Goal: Task Accomplishment & Management: Manage account settings

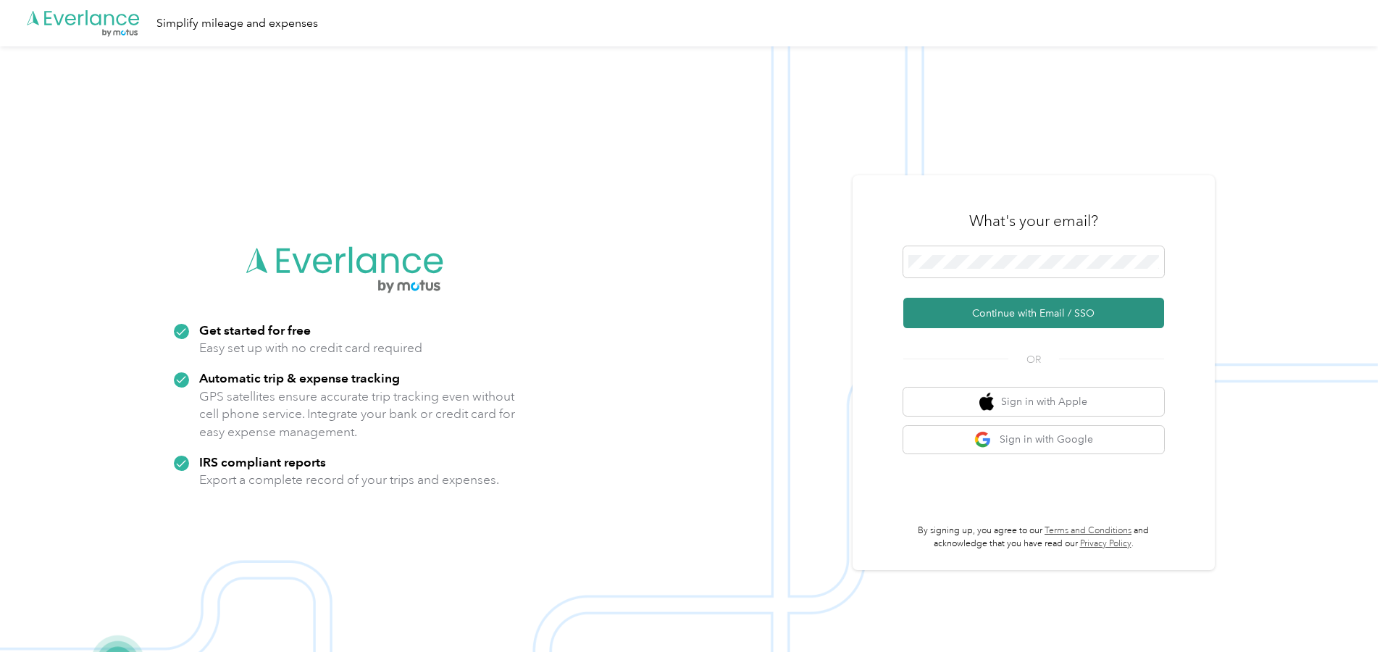
click at [952, 306] on button "Continue with Email / SSO" at bounding box center [1033, 313] width 261 height 30
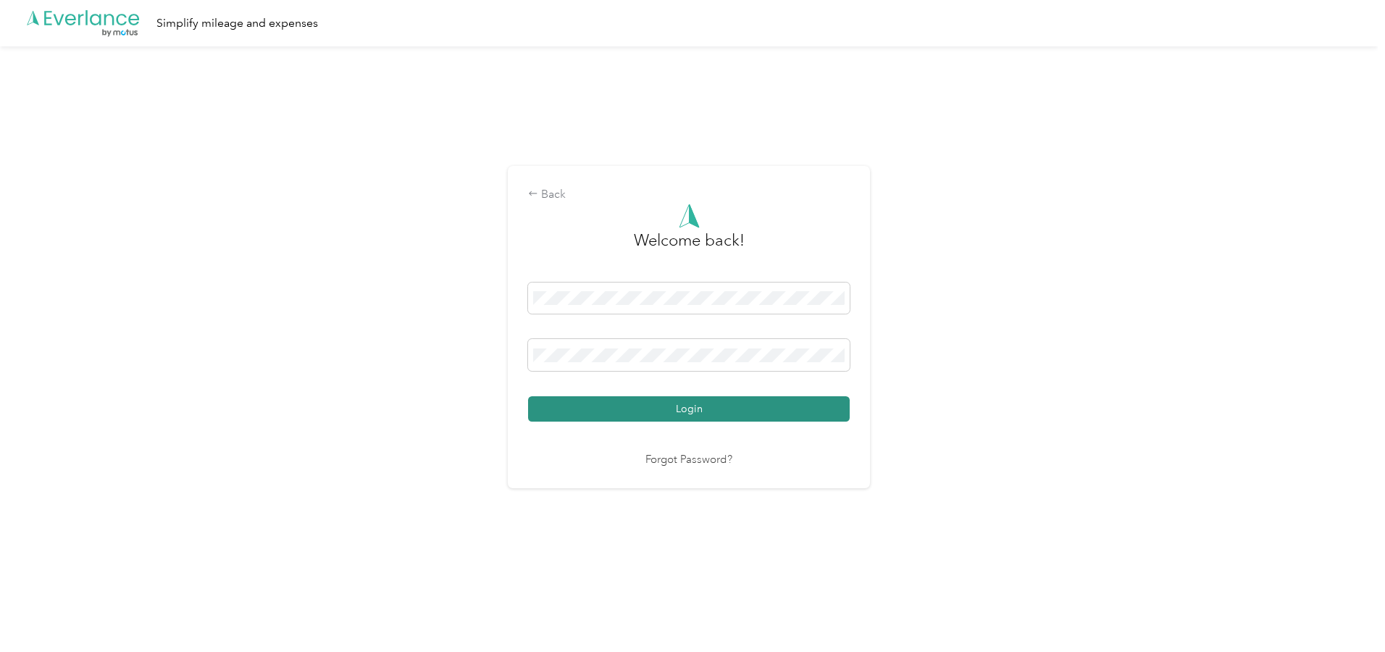
click at [702, 410] on button "Login" at bounding box center [689, 408] width 322 height 25
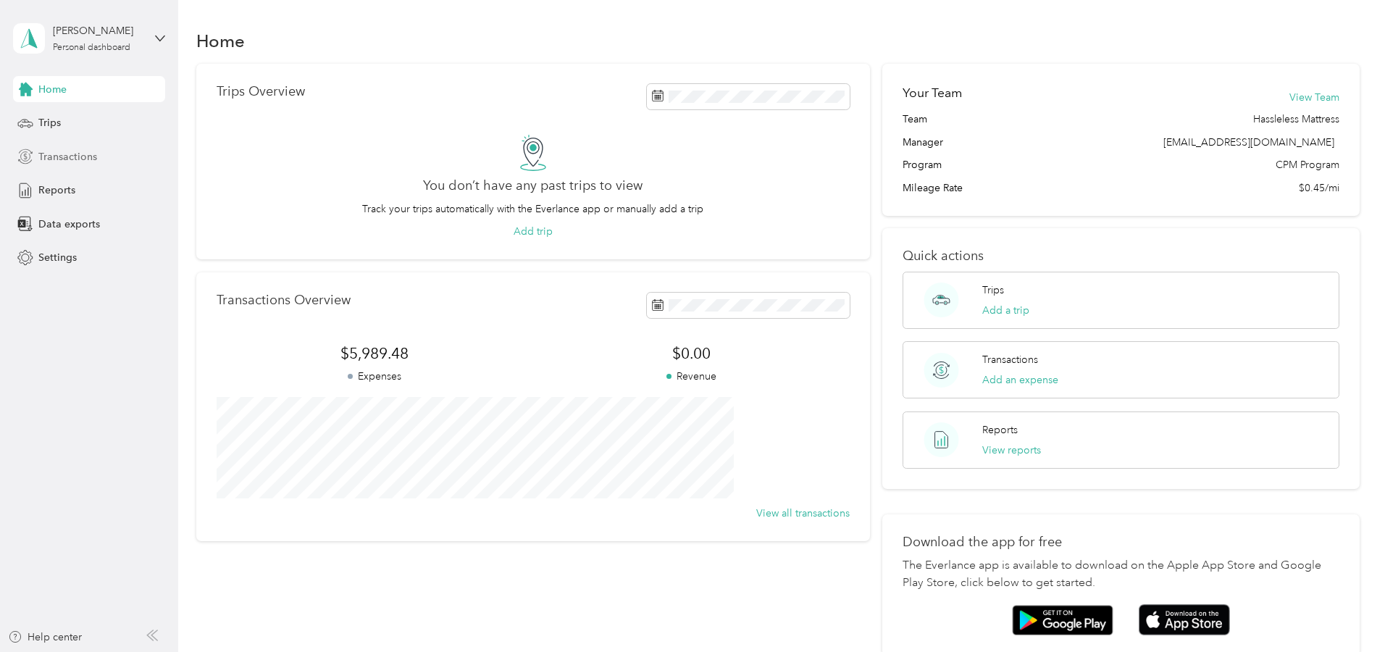
click at [64, 161] on span "Transactions" at bounding box center [67, 156] width 59 height 15
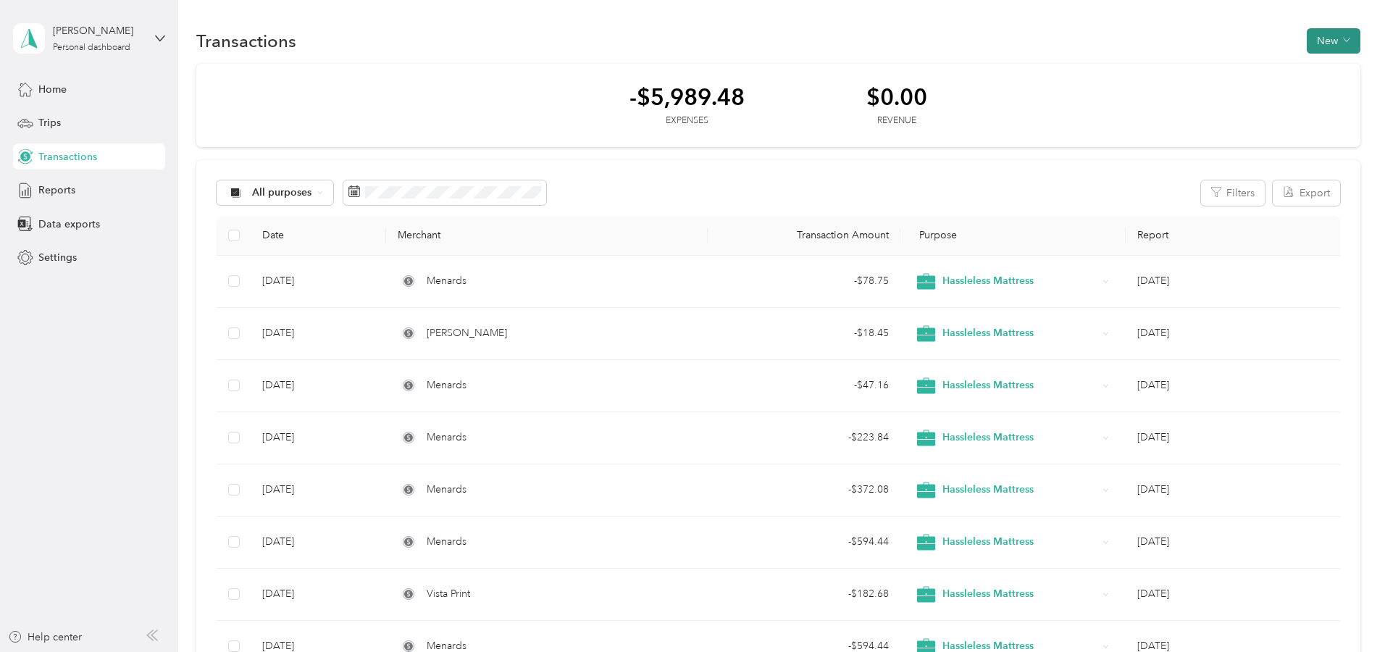
click at [1306, 46] on button "New" at bounding box center [1333, 40] width 54 height 25
click at [1225, 72] on span "Expense" at bounding box center [1227, 68] width 39 height 15
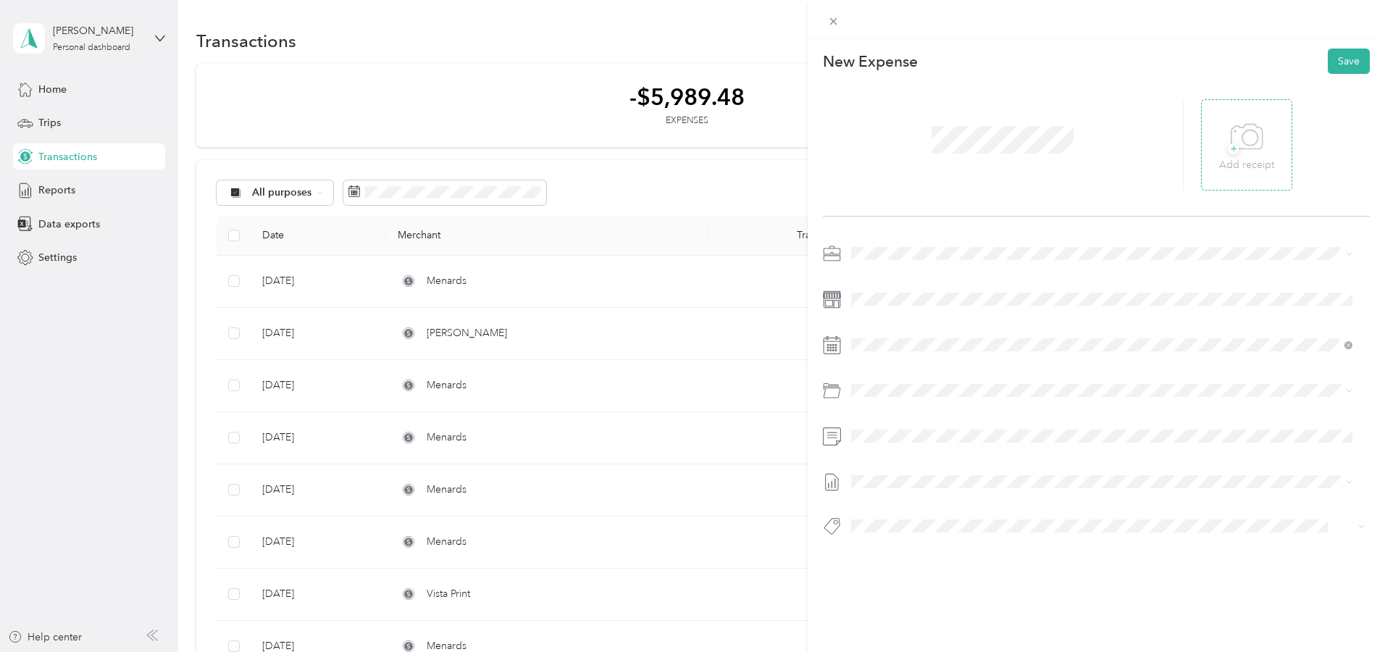
click at [1228, 154] on span "+" at bounding box center [1233, 148] width 11 height 11
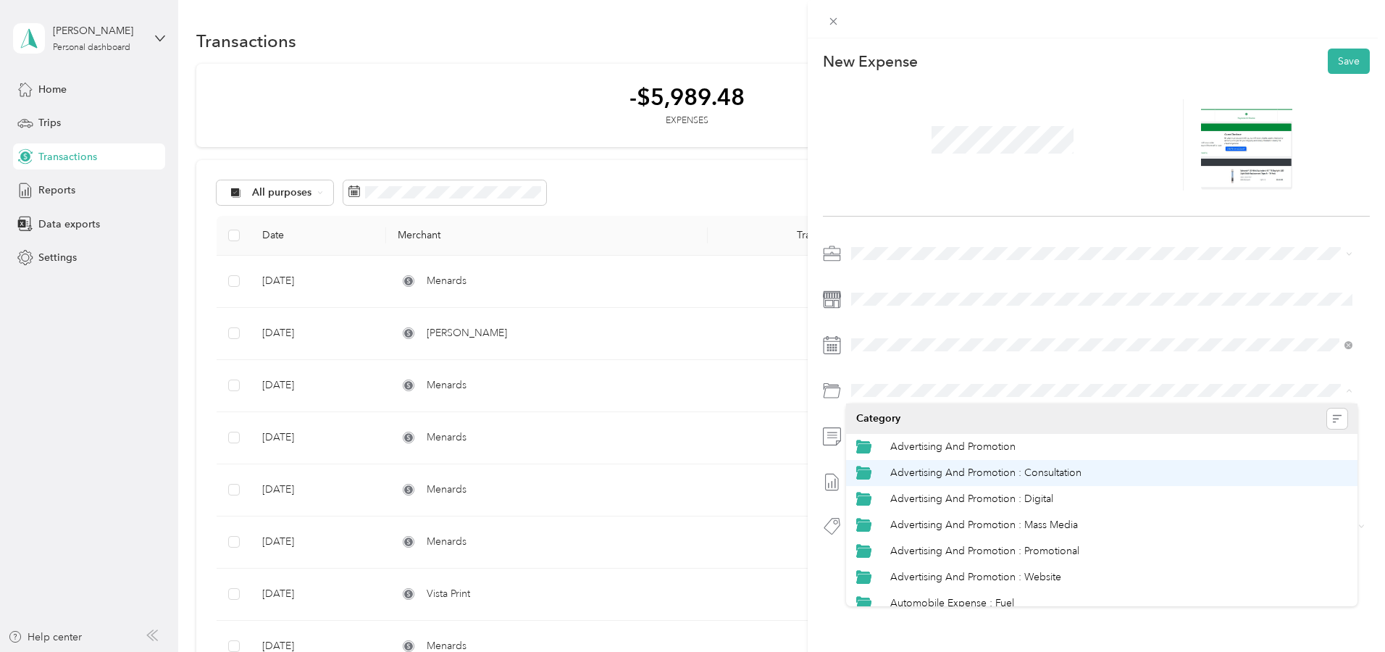
scroll to position [479, 0]
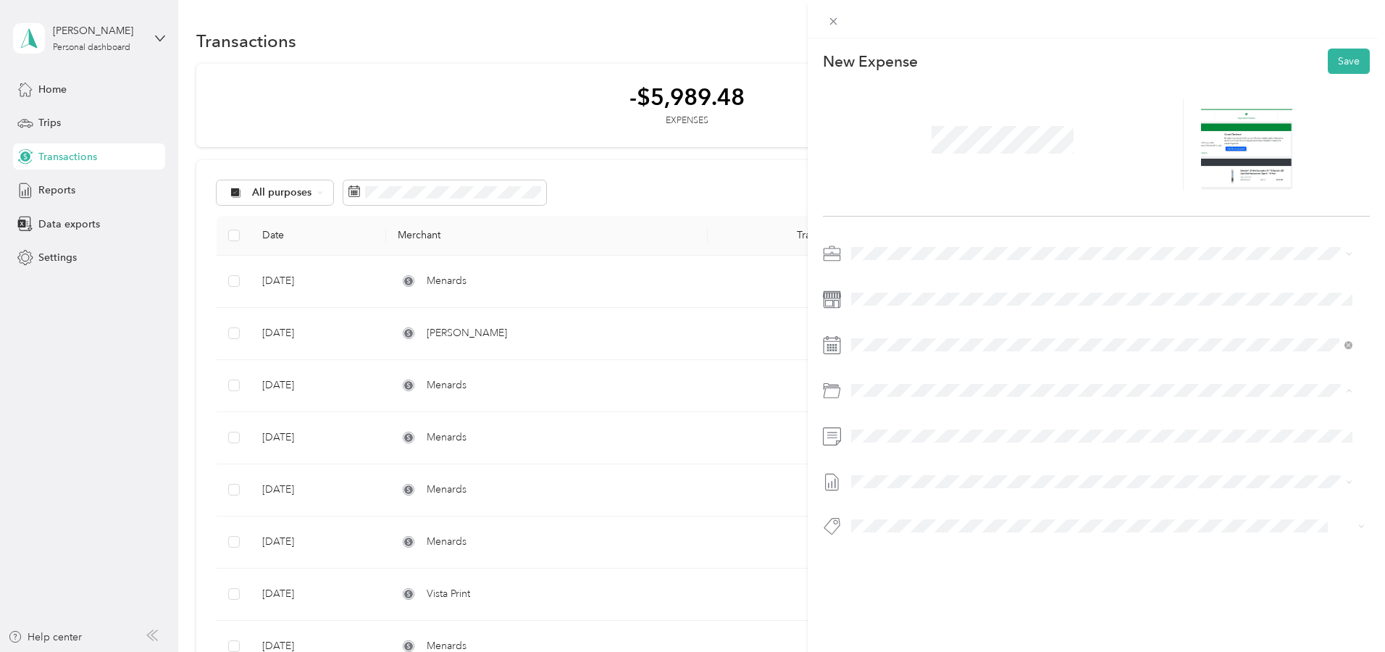
click at [947, 515] on span "Repairs And Maintenance" at bounding box center [948, 514] width 117 height 12
click at [1337, 64] on button "Save" at bounding box center [1348, 61] width 42 height 25
